Goal: Book appointment/travel/reservation

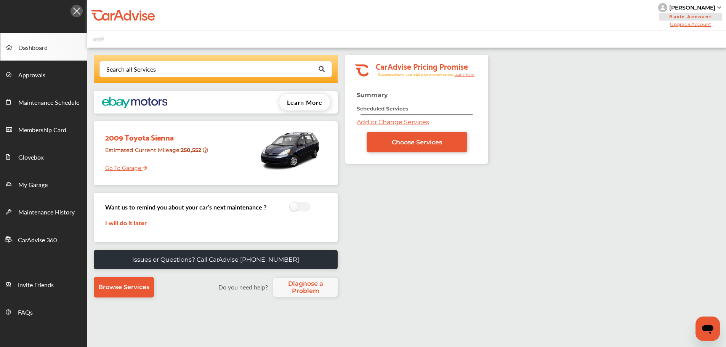
click at [132, 168] on link "Go To Garage" at bounding box center [123, 166] width 48 height 14
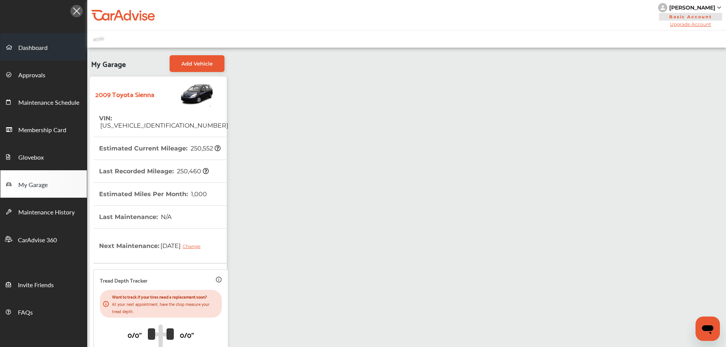
click at [37, 42] on link "Dashboard" at bounding box center [43, 46] width 86 height 27
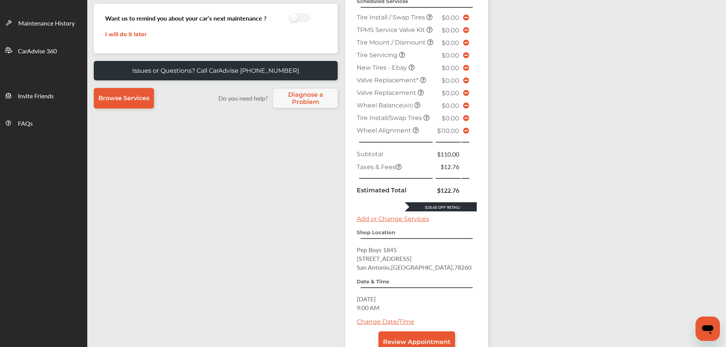
scroll to position [229, 0]
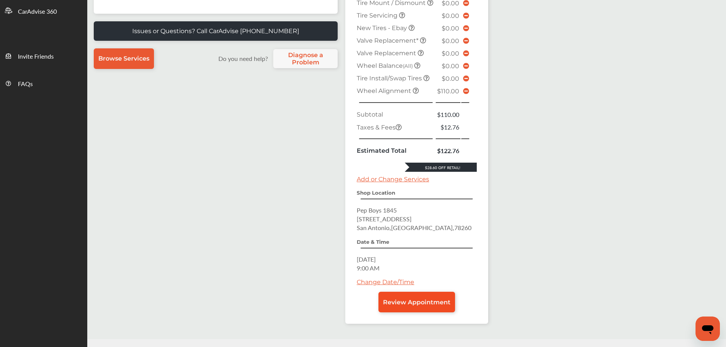
click at [418, 306] on span "Review Appointment" at bounding box center [416, 302] width 67 height 7
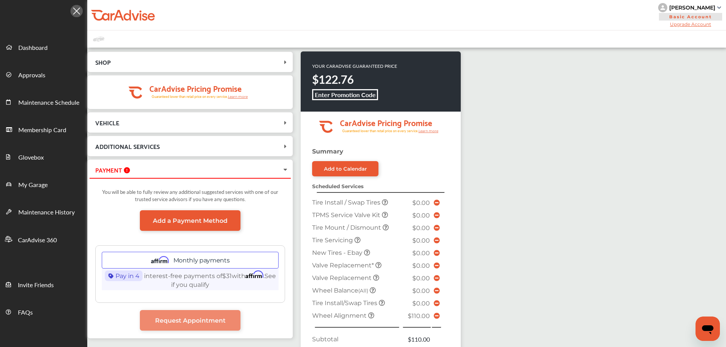
click at [434, 316] on icon at bounding box center [437, 316] width 6 height 6
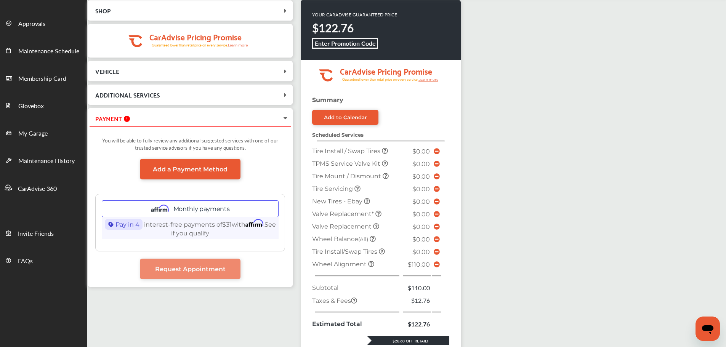
scroll to position [191, 0]
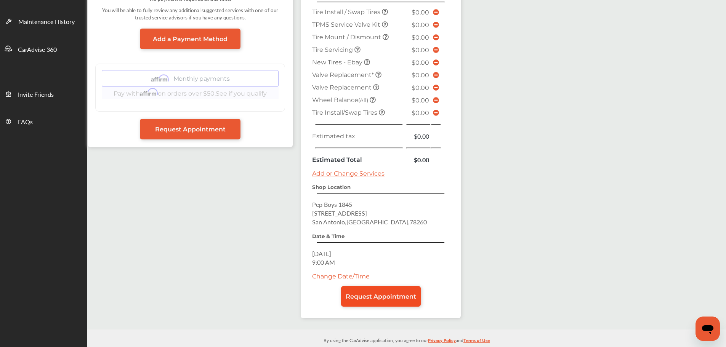
click at [391, 295] on span "Request Appointment" at bounding box center [381, 296] width 70 height 7
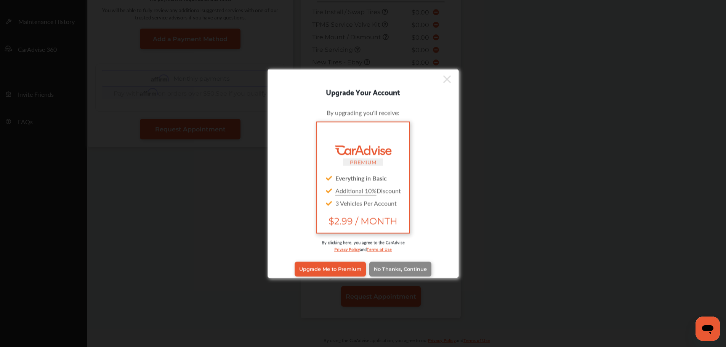
click at [389, 266] on span "No Thanks, Continue" at bounding box center [400, 269] width 53 height 6
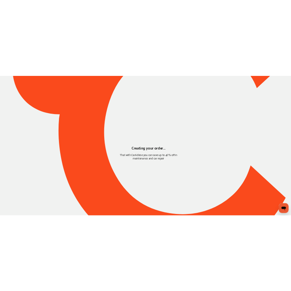
scroll to position [0, 0]
